Goal: Find specific page/section: Find specific page/section

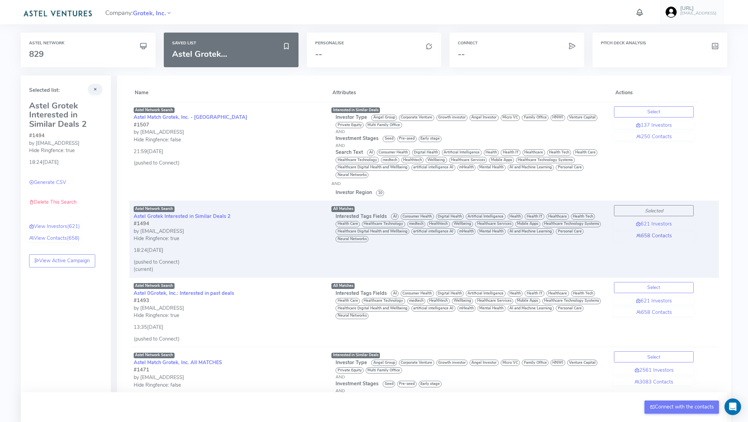
click at [660, 235] on link "658 Contacts" at bounding box center [654, 236] width 80 height 8
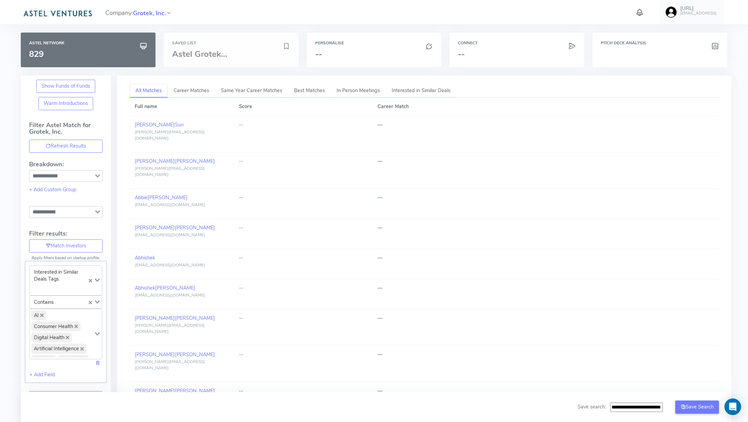
click at [222, 41] on h6 "Saved List" at bounding box center [231, 43] width 118 height 4
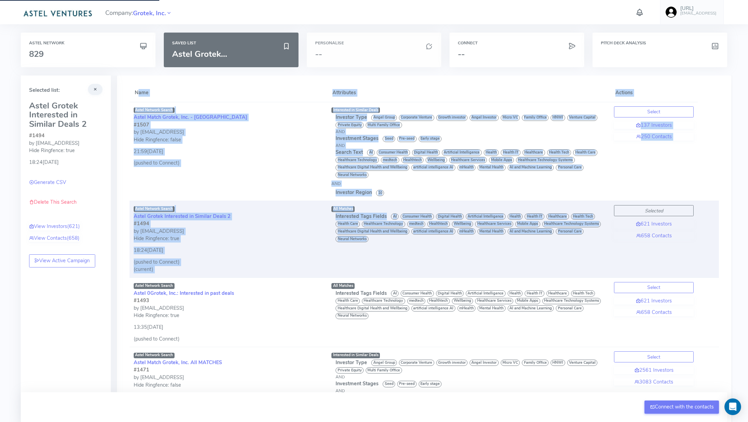
drag, startPoint x: 522, startPoint y: 251, endPoint x: 316, endPoint y: 53, distance: 285.4
click at [316, 53] on div "Astel Network 829 Saved List Astel Grotek... Personalise -- Connect -- Pitch De…" at bounding box center [374, 281] width 710 height 496
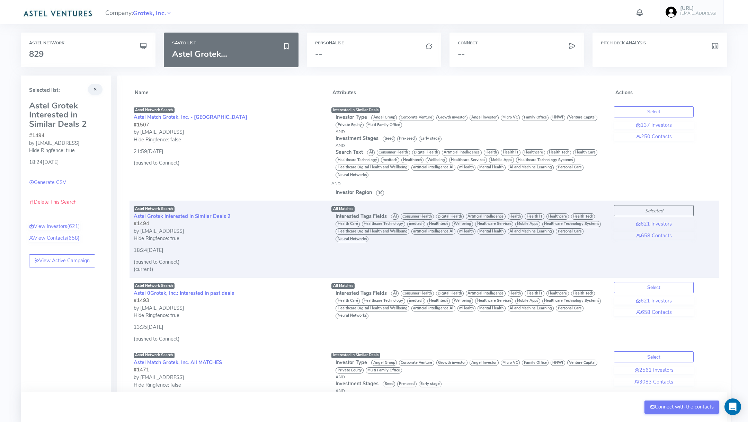
click at [508, 19] on div "Company: Grotek, Inc. [URL] [EMAIL_ADDRESS] Account AI Keys Usage Engagement Ca…" at bounding box center [374, 12] width 710 height 24
